Goal: Information Seeking & Learning: Learn about a topic

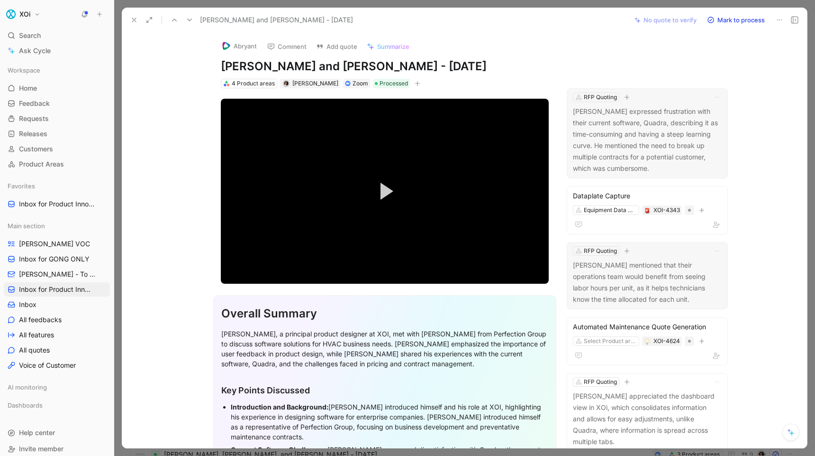
click at [701, 292] on p "[PERSON_NAME] mentioned that their operations team would benefit from seeing la…" at bounding box center [647, 282] width 149 height 46
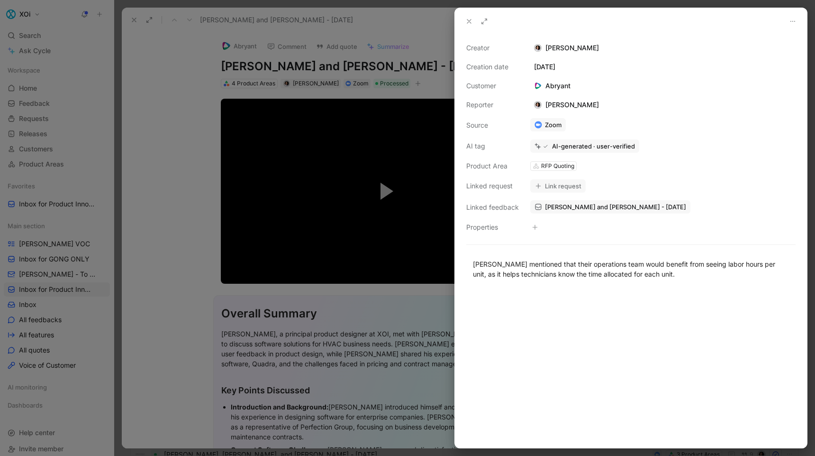
click at [403, 302] on div at bounding box center [407, 228] width 815 height 456
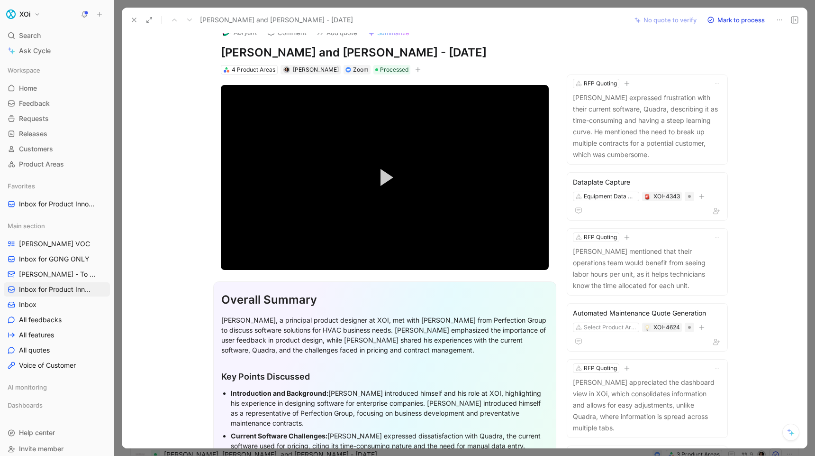
scroll to position [12, 0]
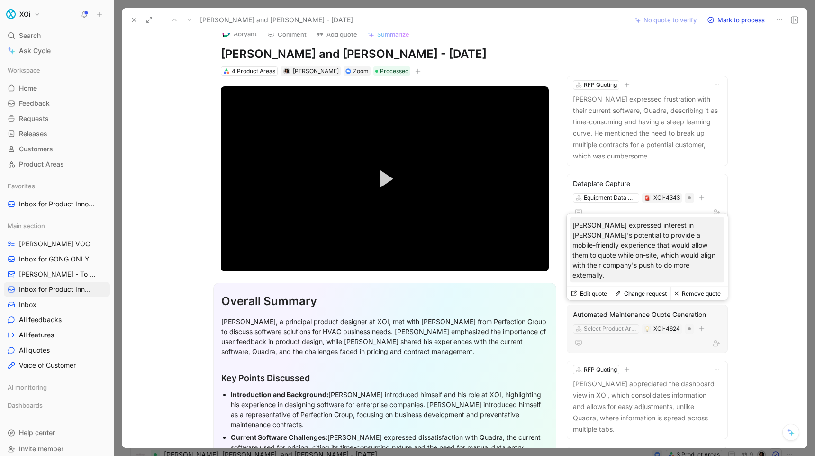
click at [640, 265] on p "[PERSON_NAME] expressed interest in [PERSON_NAME]'s potential to provide a mobi…" at bounding box center [648, 250] width 150 height 60
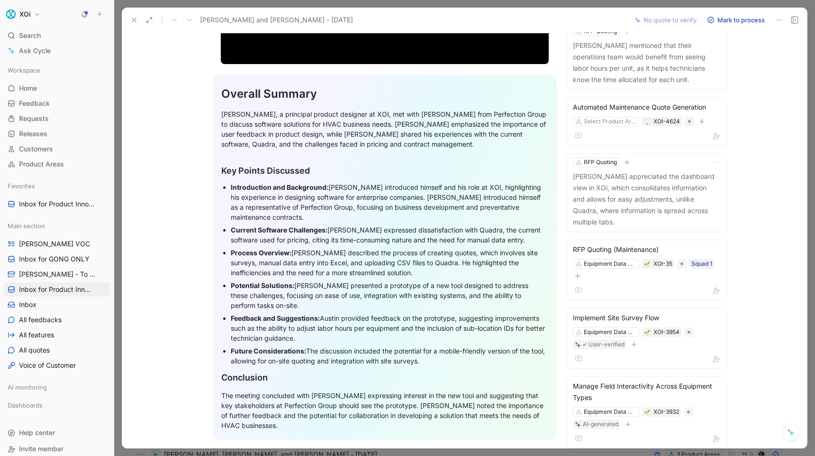
scroll to position [220, 0]
click at [260, 328] on div "Feedback and Suggestions: Austin provided feedback on the prototype, suggesting…" at bounding box center [390, 327] width 318 height 30
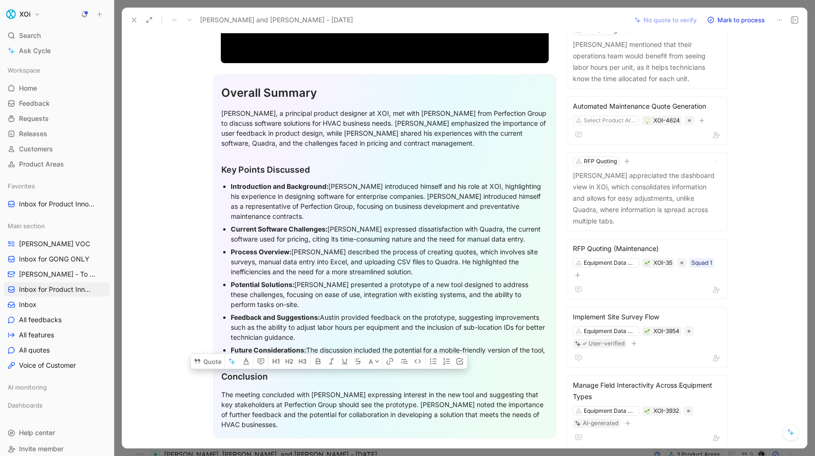
drag, startPoint x: 260, startPoint y: 328, endPoint x: 394, endPoint y: 328, distance: 134.2
click at [394, 328] on div "Feedback and Suggestions: Austin provided feedback on the prototype, suggesting…" at bounding box center [390, 327] width 318 height 30
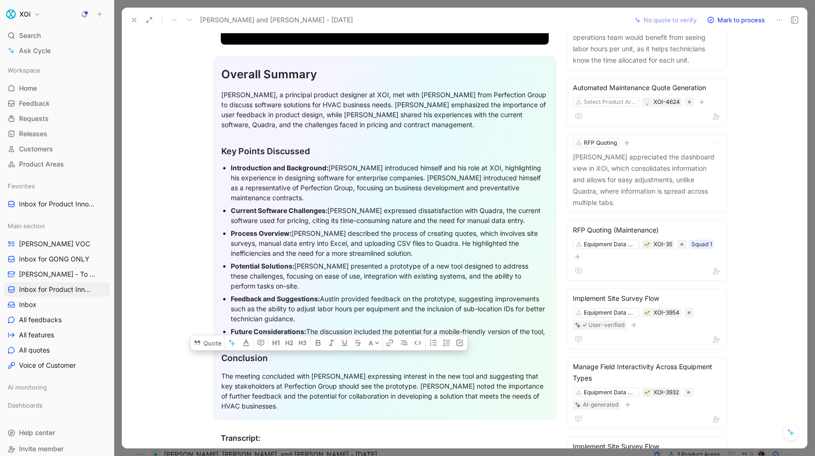
scroll to position [254, 0]
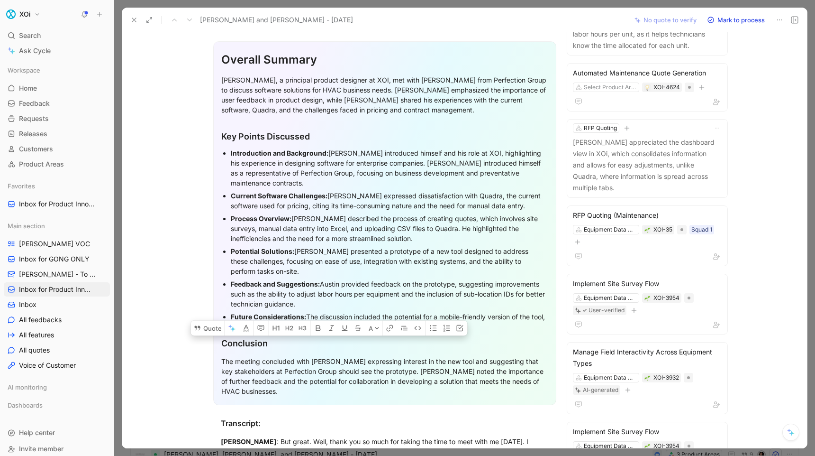
copy div "the ability to adjust labor hours per equipment"
click at [446, 315] on div "Future Considerations: The discussion included the potential for a mobile-frien…" at bounding box center [390, 321] width 318 height 20
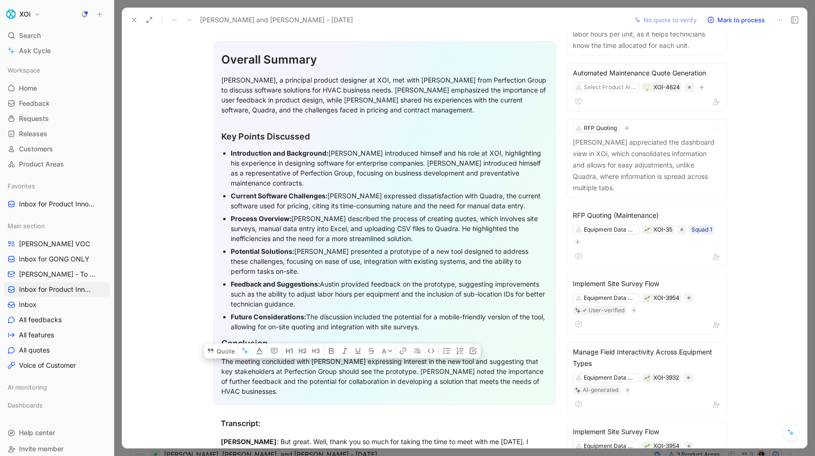
drag, startPoint x: 446, startPoint y: 315, endPoint x: 236, endPoint y: 326, distance: 209.8
click at [236, 326] on div "Future Considerations: The discussion included the potential for a mobile-frien…" at bounding box center [390, 321] width 318 height 20
copy div "mobile-friendly version of the tool"
click at [751, 324] on div "Abryant Comment Add quote Summarize [PERSON_NAME] and [PERSON_NAME] - [DATE] 4 …" at bounding box center [464, 240] width 685 height 416
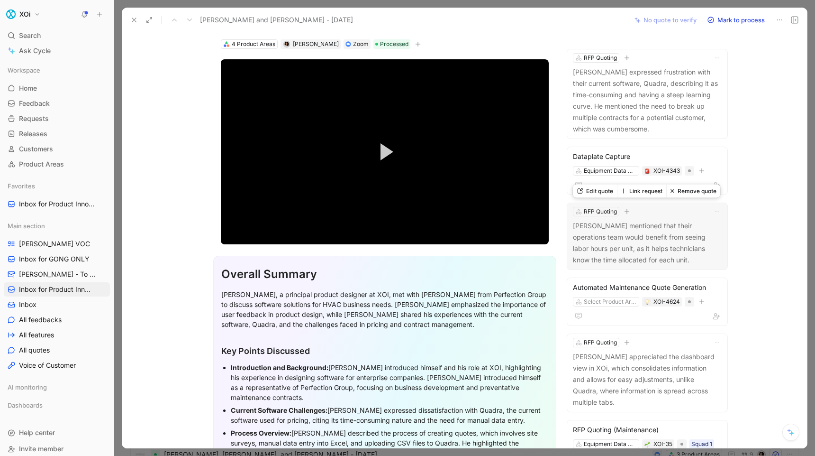
scroll to position [31, 0]
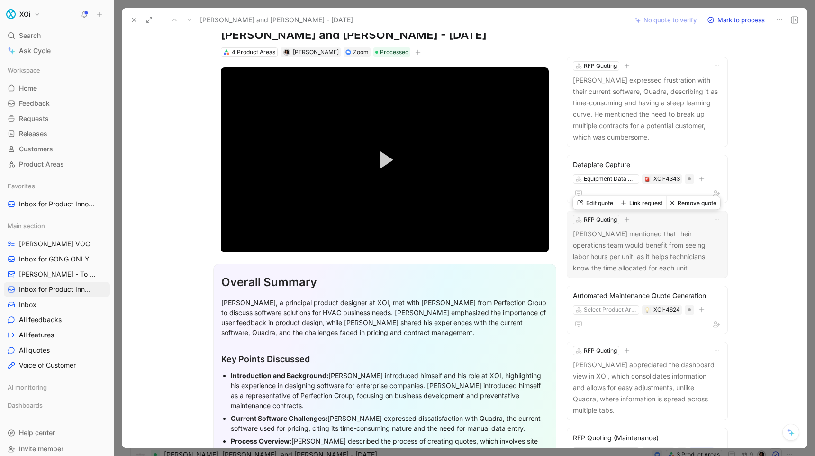
click at [610, 250] on p "[PERSON_NAME] mentioned that their operations team would benefit from seeing la…" at bounding box center [647, 251] width 149 height 46
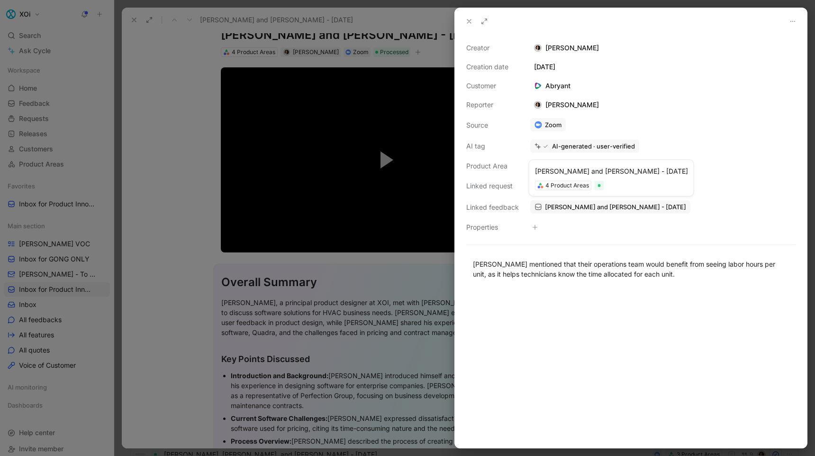
click at [575, 207] on span "[PERSON_NAME] and [PERSON_NAME] - [DATE]" at bounding box center [615, 206] width 141 height 9
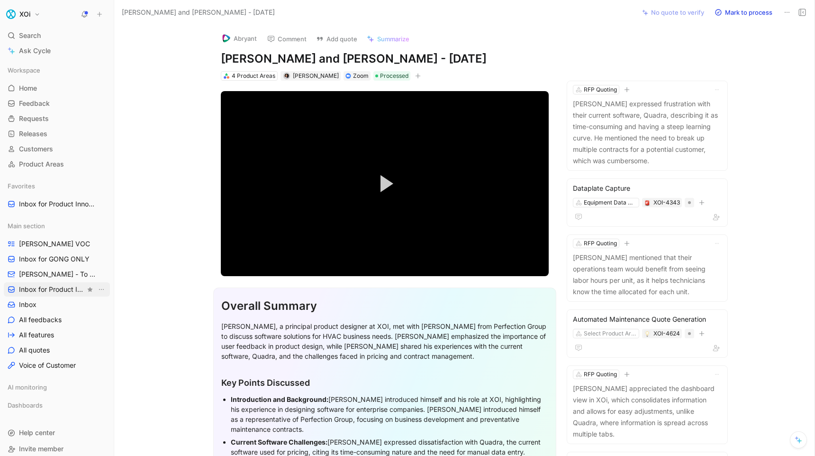
click at [55, 289] on span "Inbox for Product Innovation Product Area" at bounding box center [52, 288] width 66 height 9
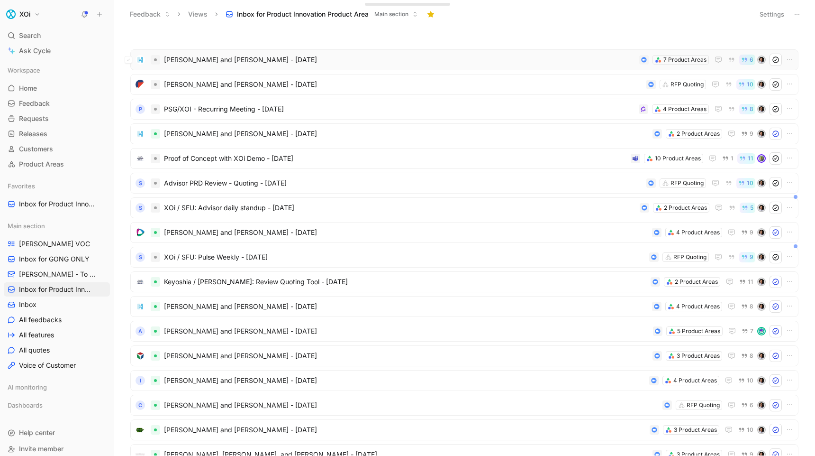
click at [243, 60] on span "[PERSON_NAME] and [PERSON_NAME] - [DATE]" at bounding box center [400, 59] width 472 height 11
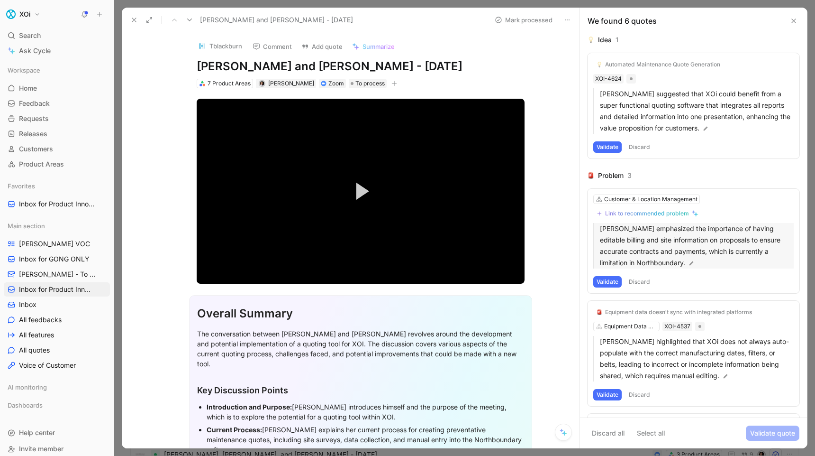
click at [691, 259] on p "[PERSON_NAME] emphasized the importance of having editable billing and site inf…" at bounding box center [697, 246] width 194 height 46
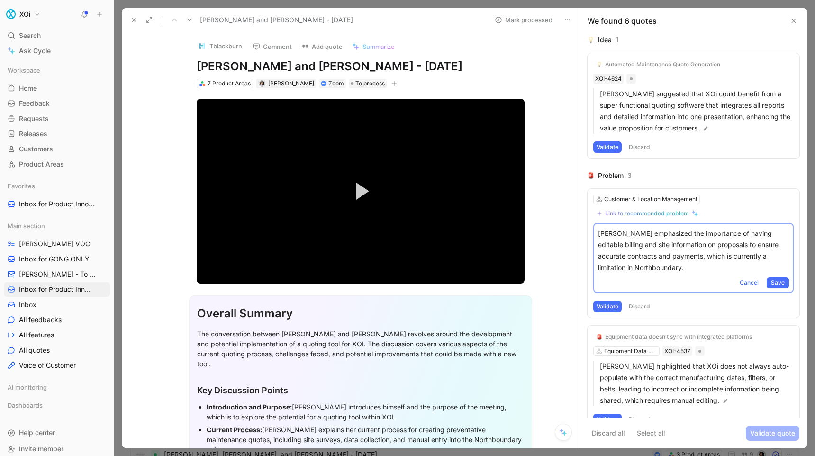
copy p "[PERSON_NAME] emphasized the importance of having editable billing and site inf…"
click at [134, 21] on icon at bounding box center [134, 20] width 8 height 8
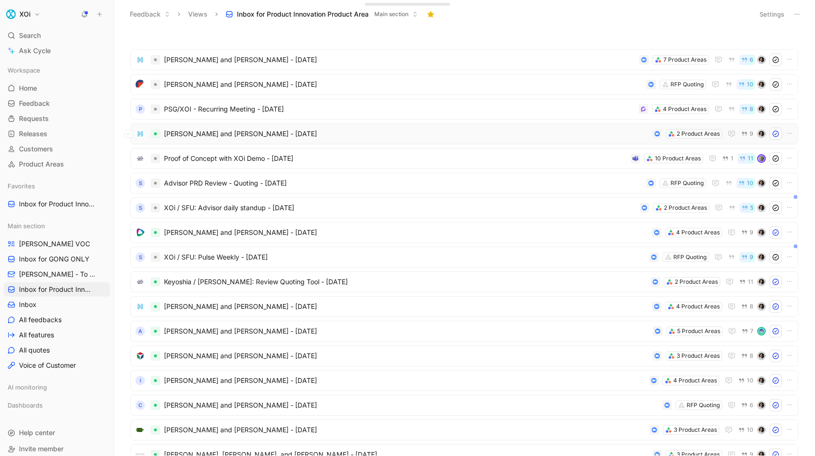
click at [243, 132] on span "[PERSON_NAME] and [PERSON_NAME] - [DATE]" at bounding box center [406, 133] width 485 height 11
